Goal: Information Seeking & Learning: Learn about a topic

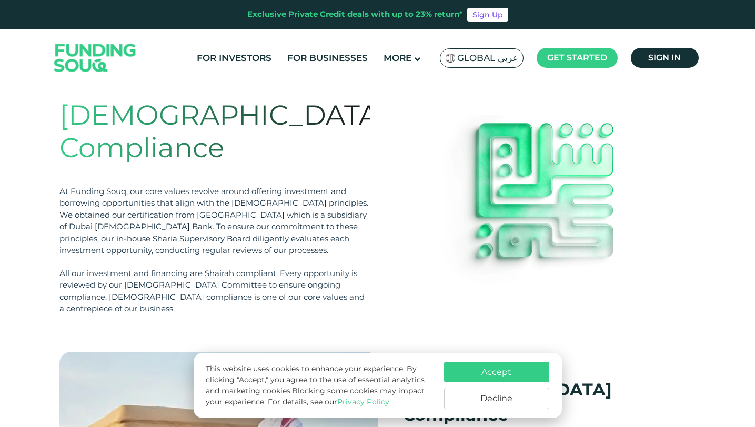
scroll to position [19, 0]
click at [466, 281] on img at bounding box center [541, 208] width 210 height 184
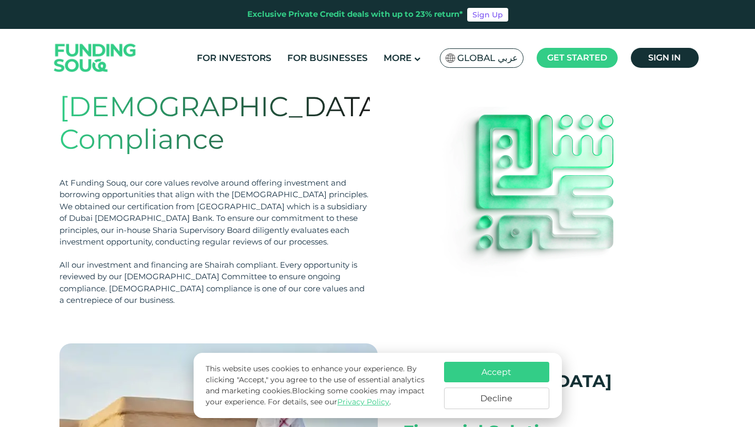
scroll to position [29, 0]
click at [466, 281] on div "Shariah Compliance At Funding Souq, our core values revolve around offering inv…" at bounding box center [377, 197] width 637 height 258
click at [468, 281] on div "Shariah Compliance At Funding Souq, our core values revolve around offering inv…" at bounding box center [377, 197] width 637 height 258
click at [511, 369] on button "Accept" at bounding box center [496, 372] width 105 height 21
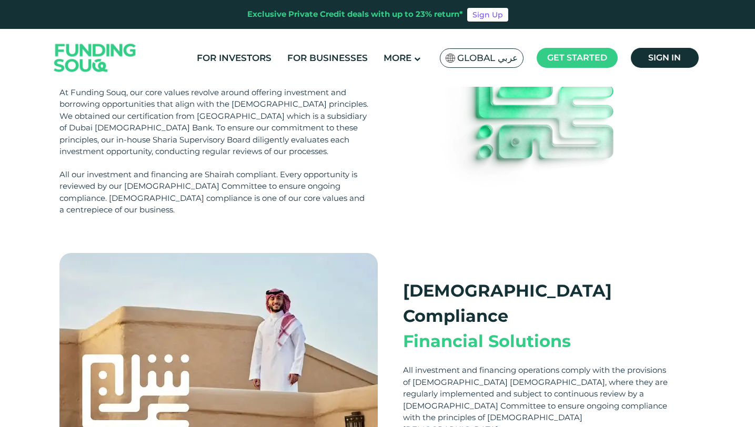
scroll to position [119, 0]
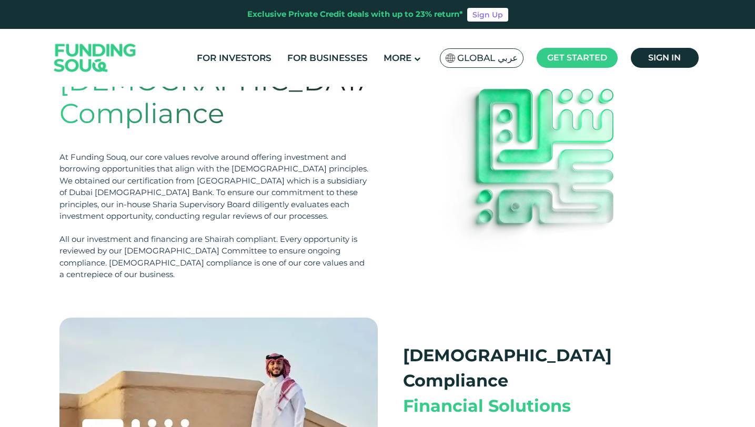
scroll to position [61, 0]
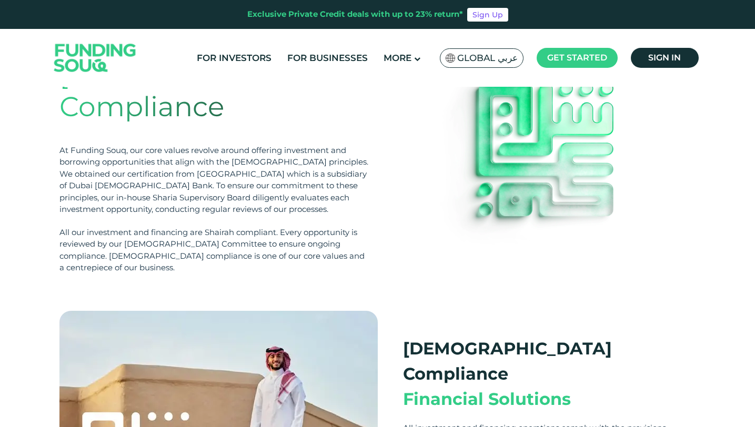
click at [104, 70] on img at bounding box center [95, 58] width 103 height 53
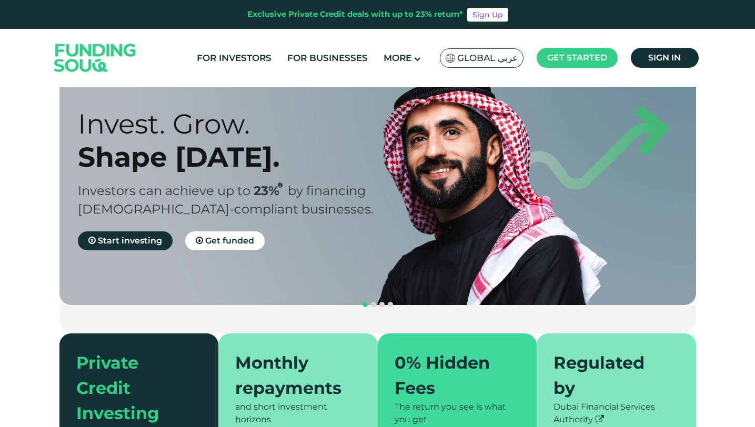
scroll to position [30, 0]
